Goal: Task Accomplishment & Management: Use online tool/utility

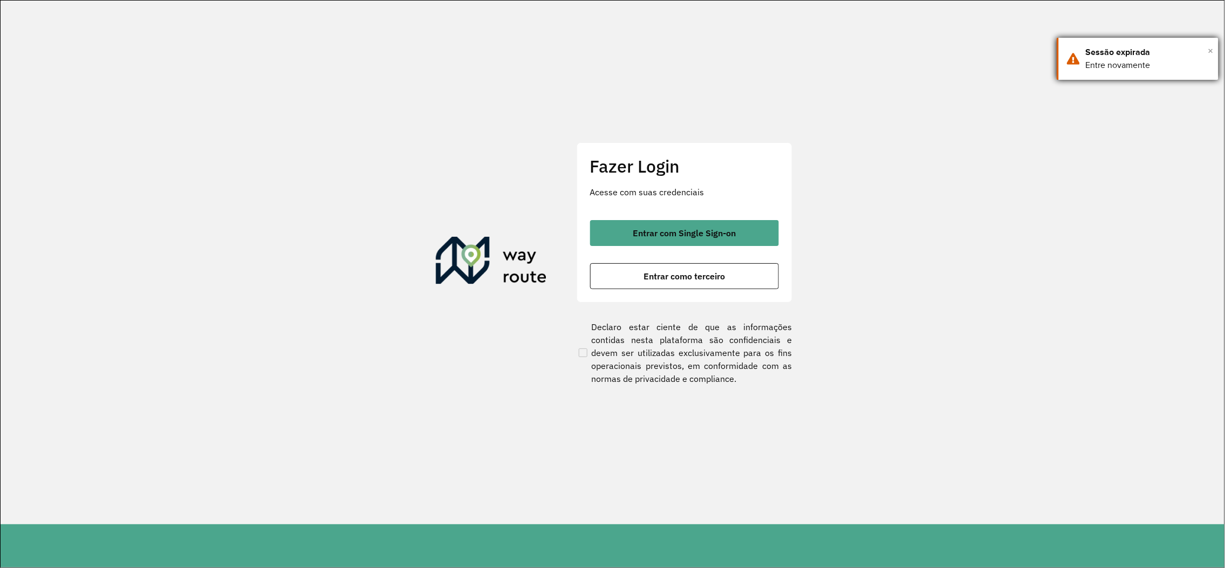
click at [1214, 49] on div "× Sessão expirada Entre novamente" at bounding box center [1138, 59] width 162 height 42
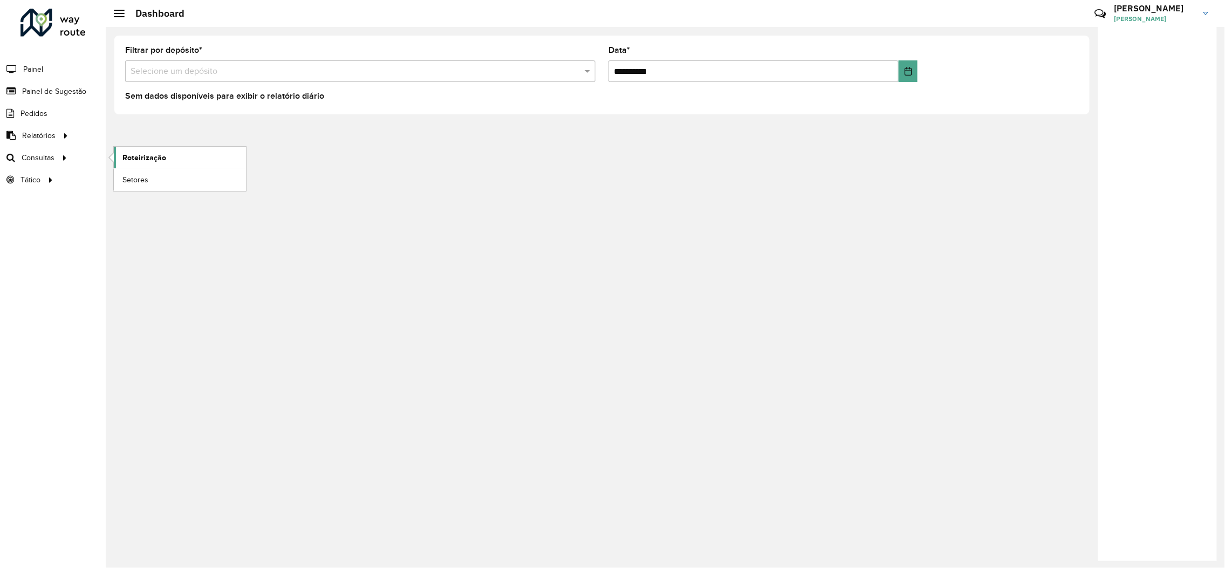
click at [128, 153] on span "Roteirização" at bounding box center [144, 157] width 44 height 11
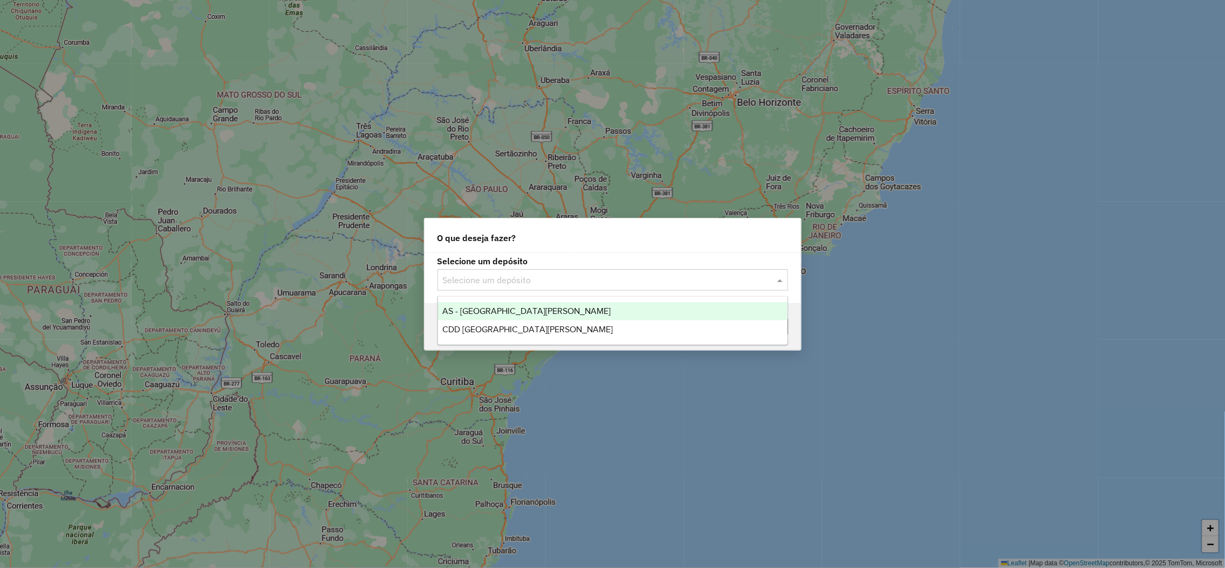
click at [613, 279] on input "text" at bounding box center [602, 280] width 318 height 13
click at [530, 321] on div "CDD Santa Cruz do Sul" at bounding box center [612, 329] width 349 height 18
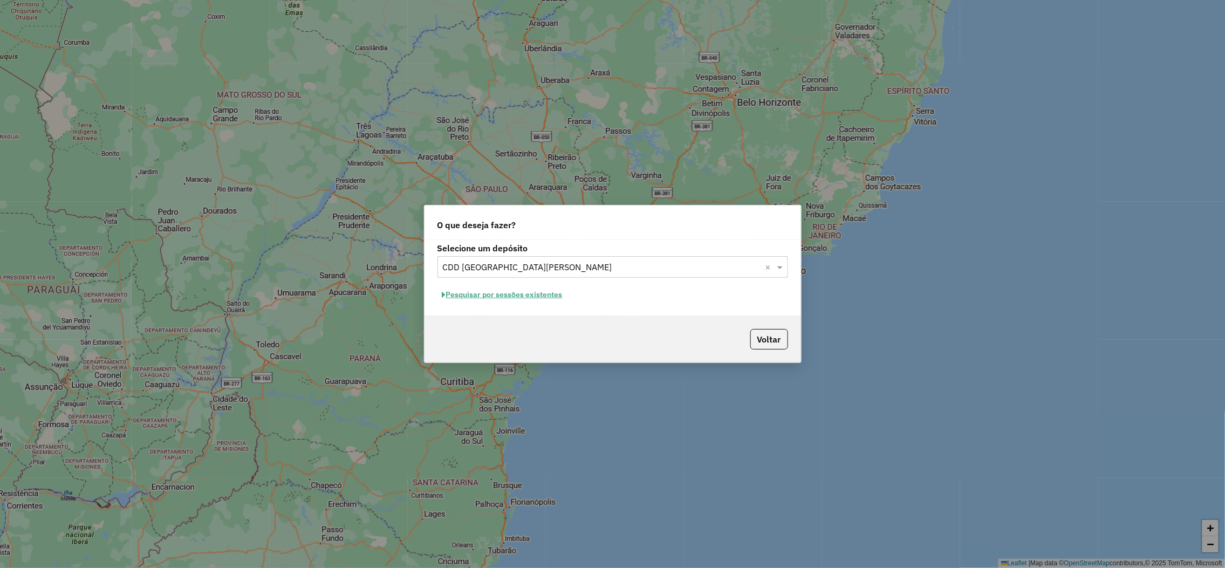
click at [516, 296] on button "Pesquisar por sessões existentes" at bounding box center [502, 294] width 130 height 17
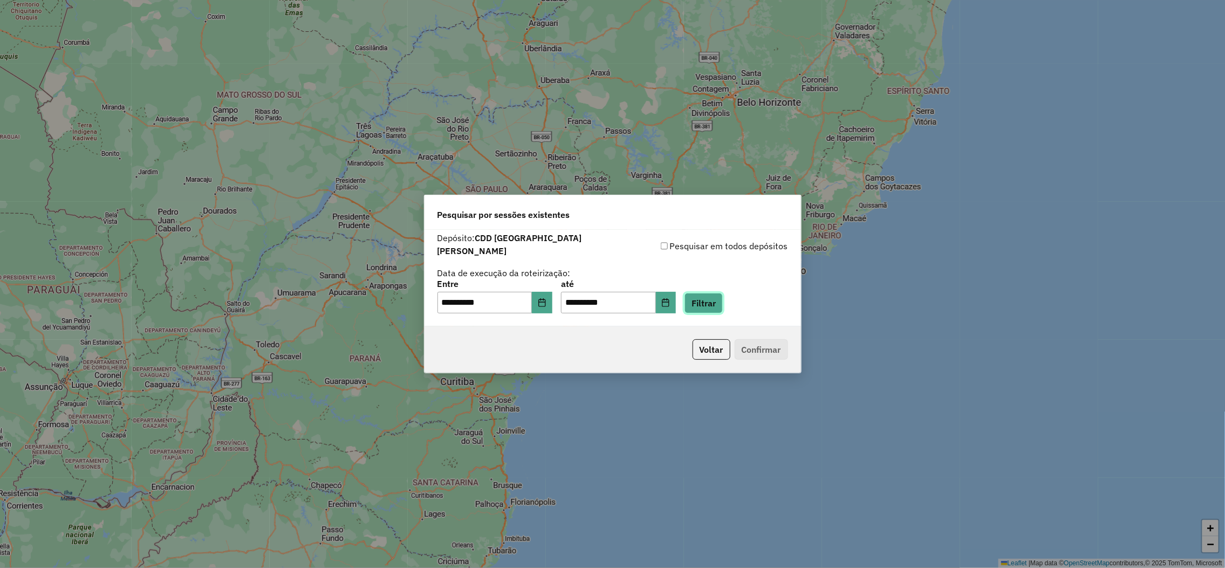
click at [723, 300] on button "Filtrar" at bounding box center [703, 303] width 38 height 20
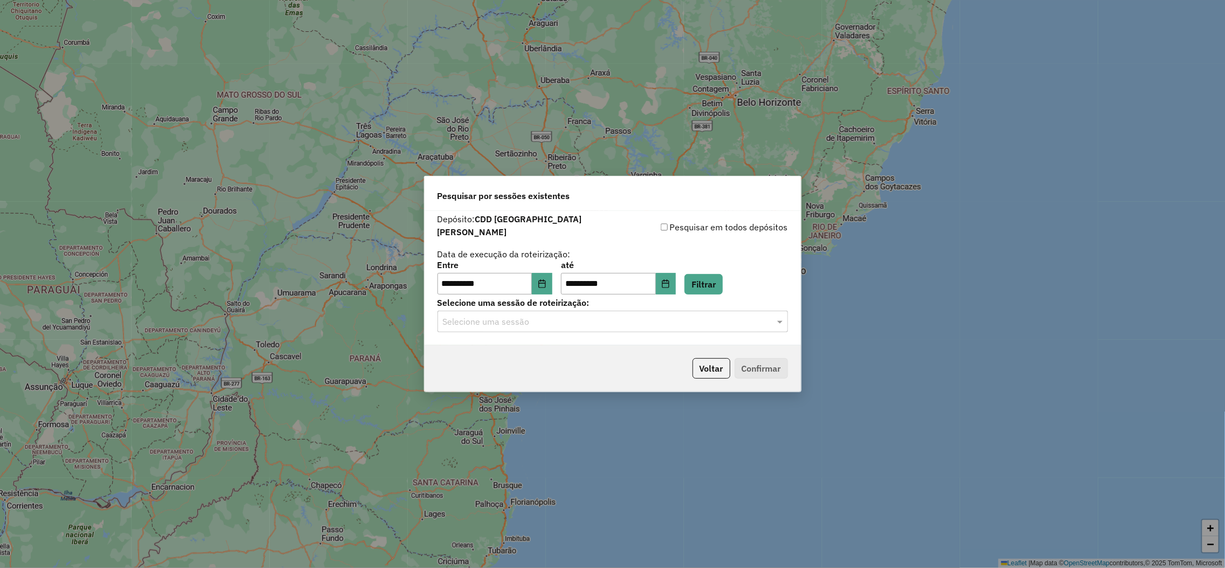
click at [542, 322] on input "text" at bounding box center [602, 322] width 318 height 13
click at [513, 355] on div "1230694 - 18/08/2025 14:27 (Rotas + AS)" at bounding box center [612, 348] width 349 height 18
click at [755, 360] on button "Confirmar" at bounding box center [761, 368] width 53 height 20
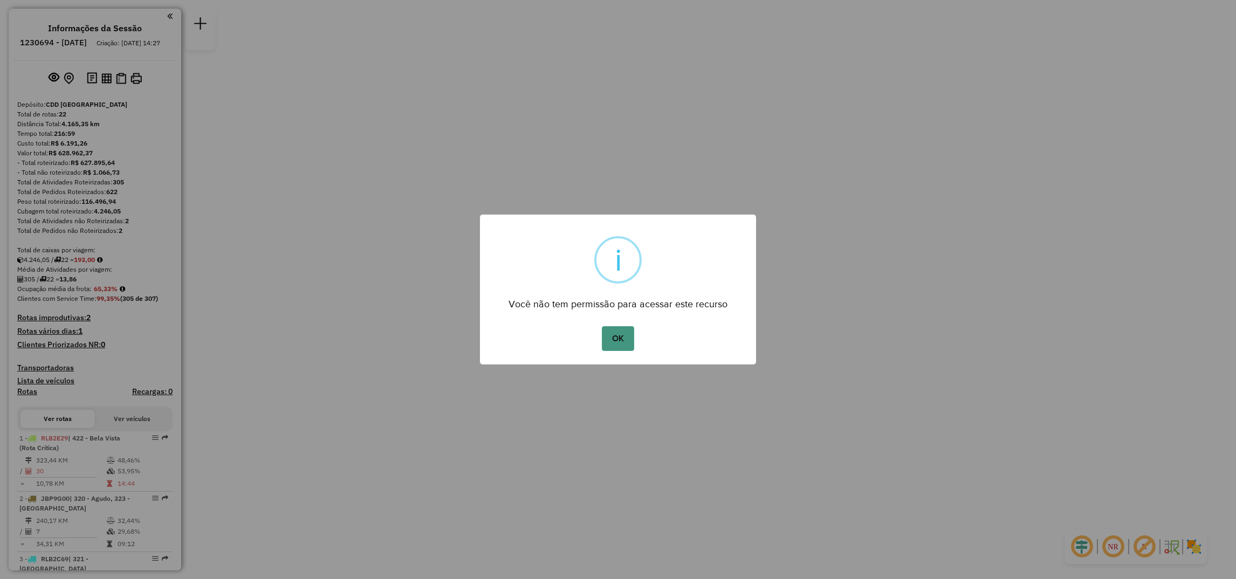
click at [623, 341] on button "OK" at bounding box center [618, 338] width 32 height 25
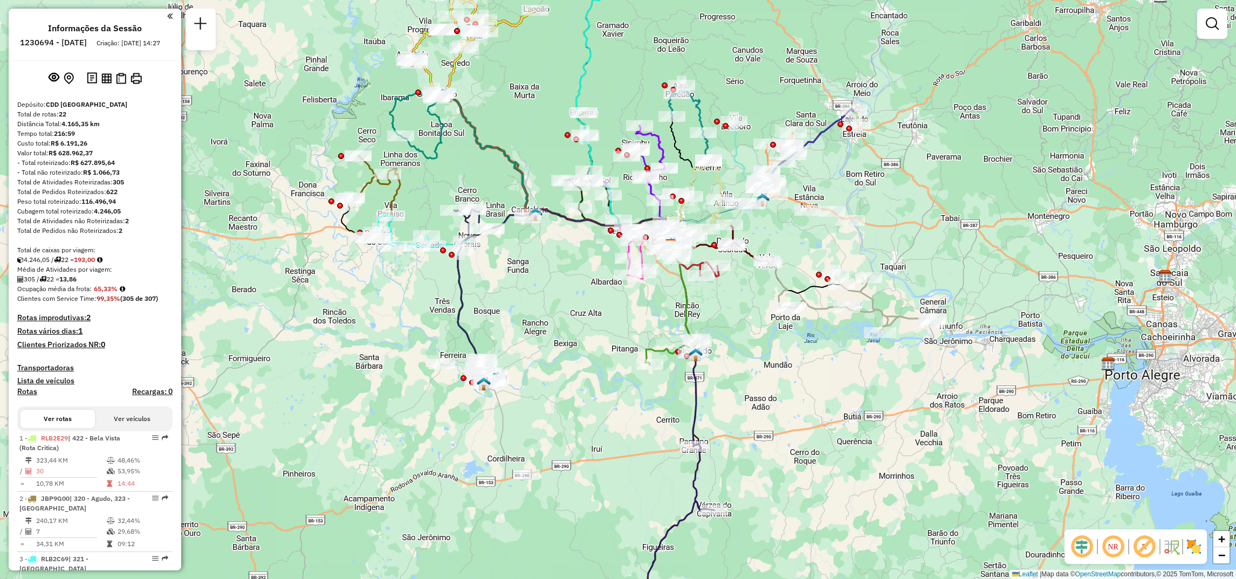
drag, startPoint x: 574, startPoint y: 445, endPoint x: 617, endPoint y: 410, distance: 55.9
click at [617, 410] on div "Janela de atendimento Grade de atendimento Capacidade Transportadoras Veículos …" at bounding box center [618, 289] width 1236 height 579
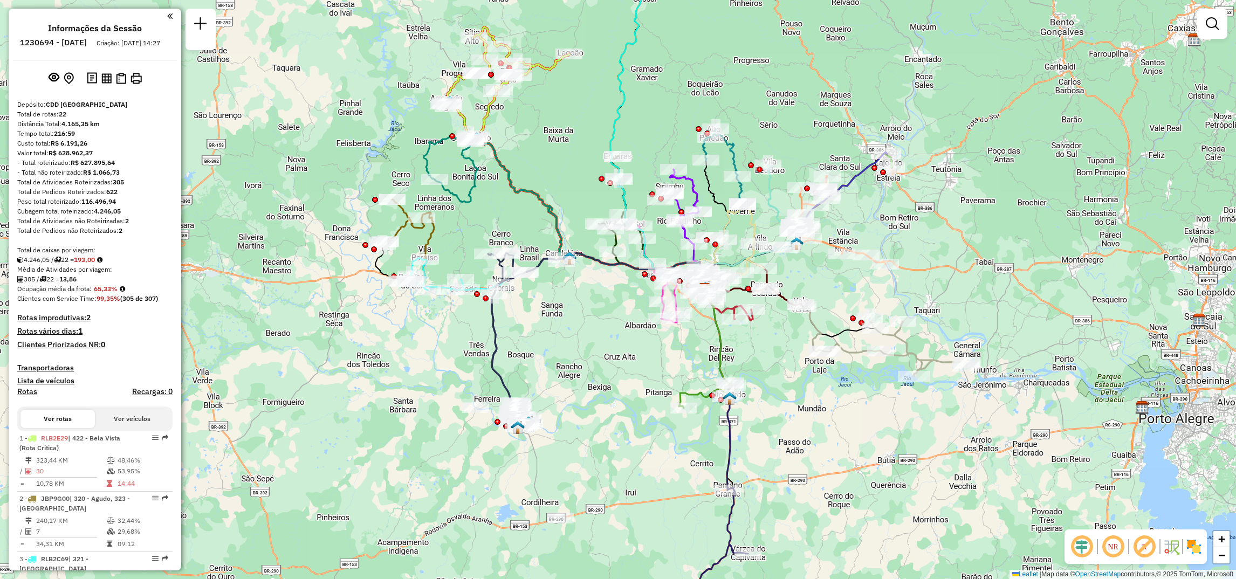
drag, startPoint x: 579, startPoint y: 418, endPoint x: 606, endPoint y: 454, distance: 45.0
click at [606, 454] on div "Janela de atendimento Grade de atendimento Capacidade Transportadoras Veículos …" at bounding box center [618, 289] width 1236 height 579
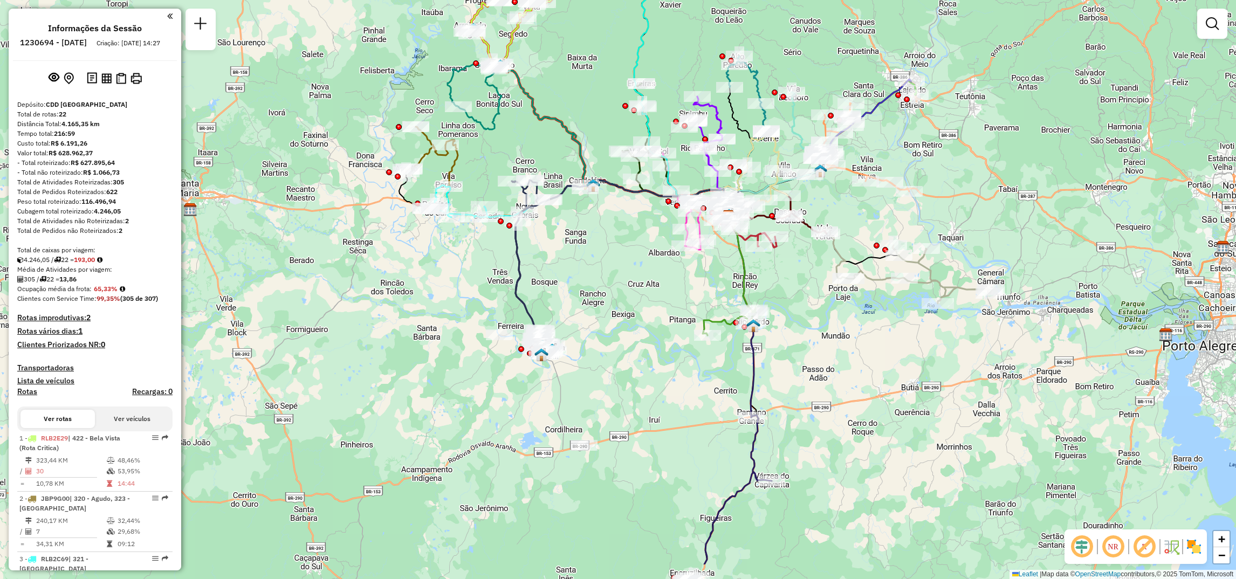
drag, startPoint x: 599, startPoint y: 387, endPoint x: 623, endPoint y: 314, distance: 76.6
click at [623, 314] on div "Janela de atendimento Grade de atendimento Capacidade Transportadoras Veículos …" at bounding box center [618, 289] width 1236 height 579
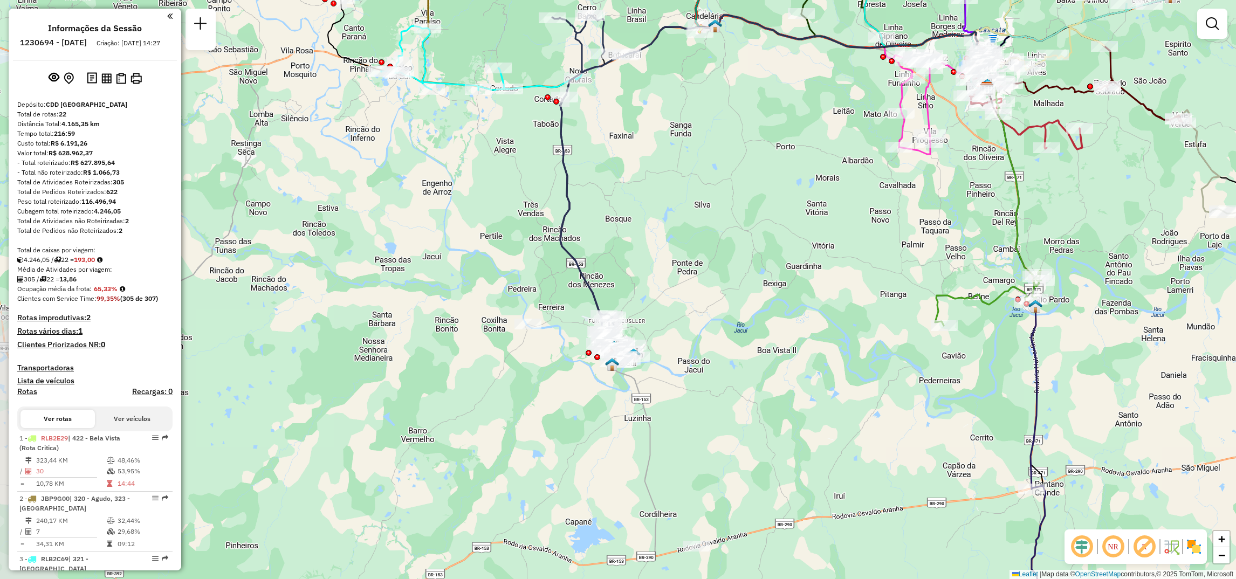
click at [736, 344] on div "Janela de atendimento Grade de atendimento Capacidade Transportadoras Veículos …" at bounding box center [618, 289] width 1236 height 579
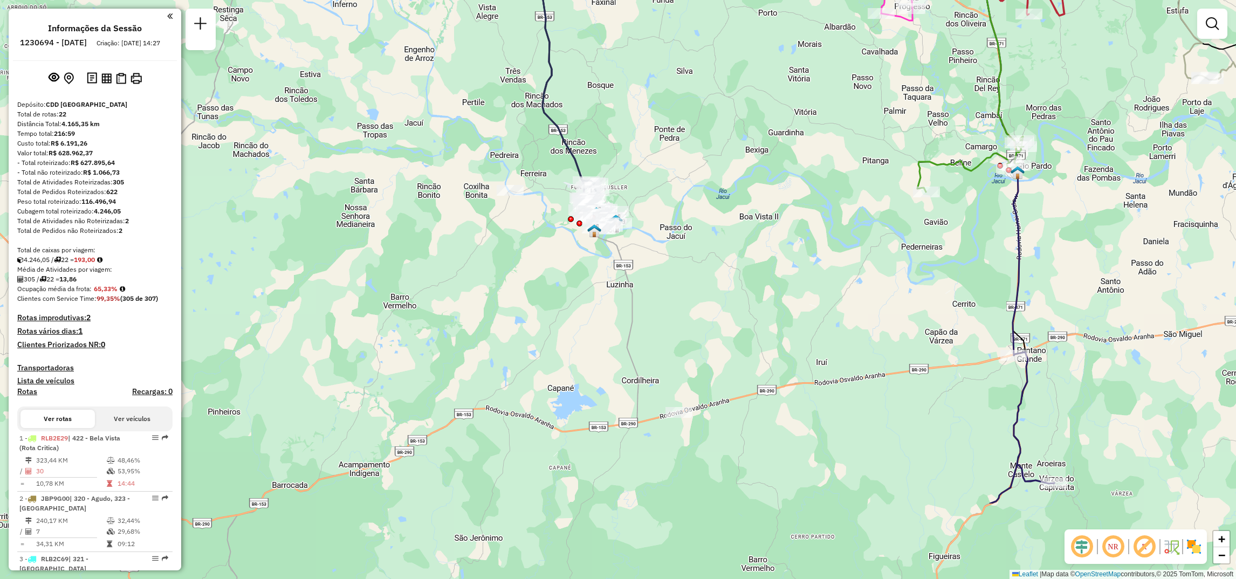
drag, startPoint x: 722, startPoint y: 480, endPoint x: 705, endPoint y: 429, distance: 54.1
click at [705, 429] on div "Janela de atendimento Grade de atendimento Capacidade Transportadoras Veículos …" at bounding box center [618, 289] width 1236 height 579
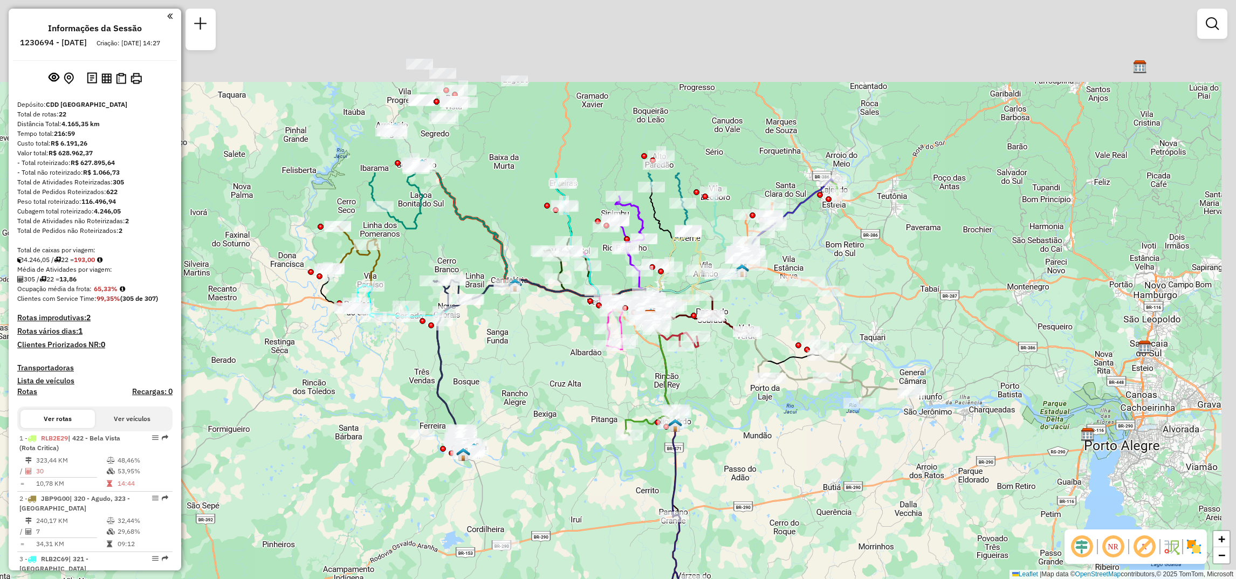
drag, startPoint x: 690, startPoint y: 198, endPoint x: 535, endPoint y: 429, distance: 277.8
click at [535, 429] on div "Janela de atendimento Grade de atendimento Capacidade Transportadoras Veículos …" at bounding box center [618, 289] width 1236 height 579
